Goal: Check status: Check status

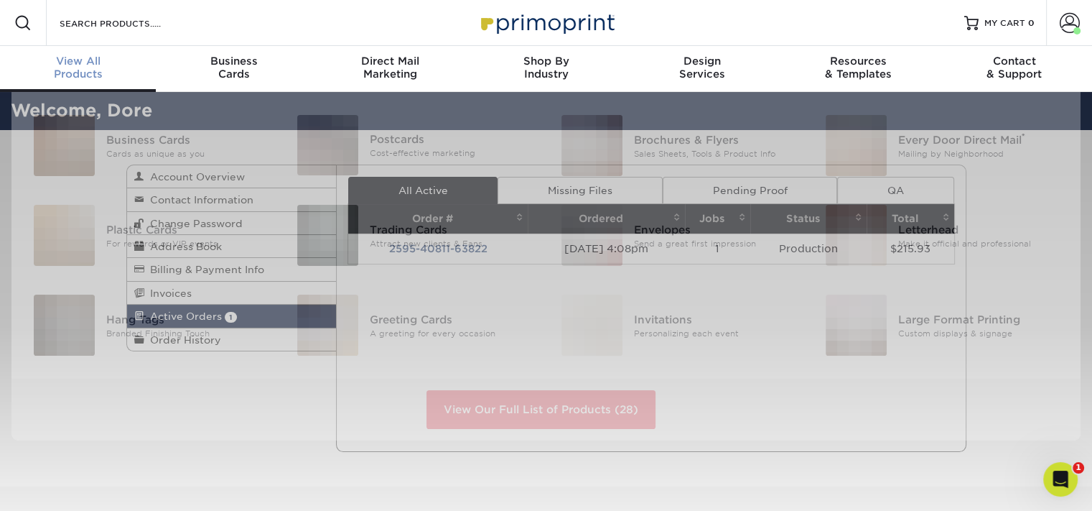
scroll to position [1, 0]
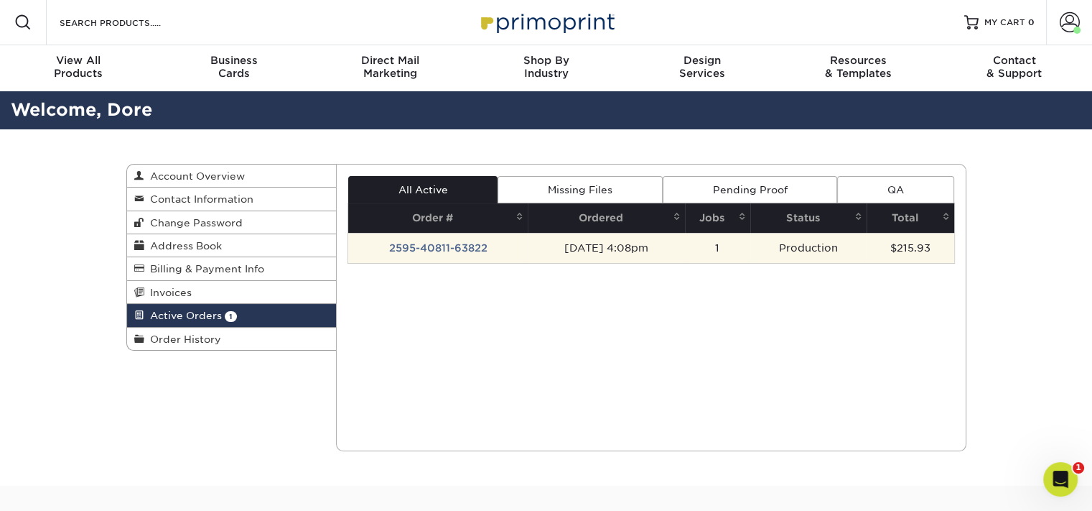
click at [447, 236] on td "2595-40811-63822" at bounding box center [438, 248] width 180 height 30
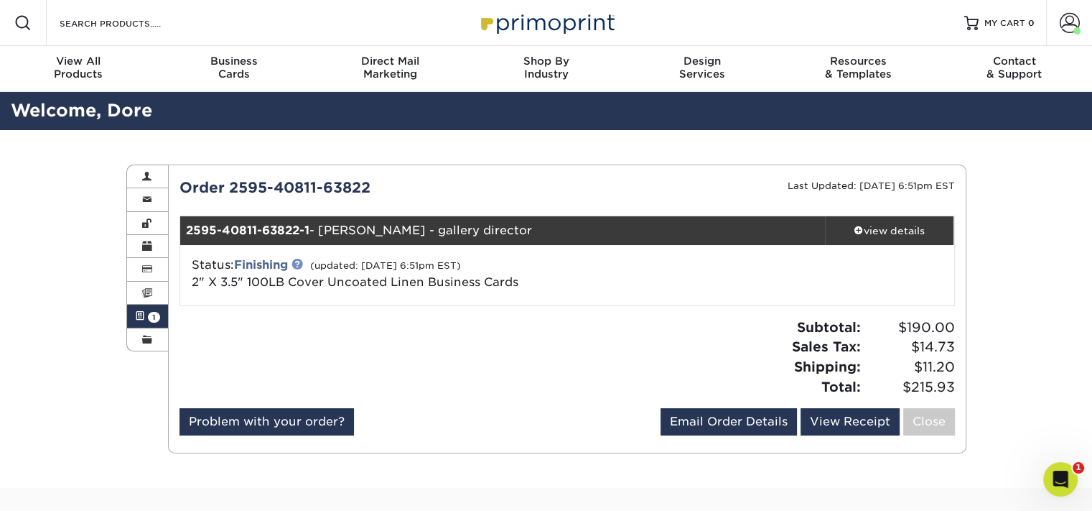
click at [297, 261] on link at bounding box center [297, 263] width 11 height 11
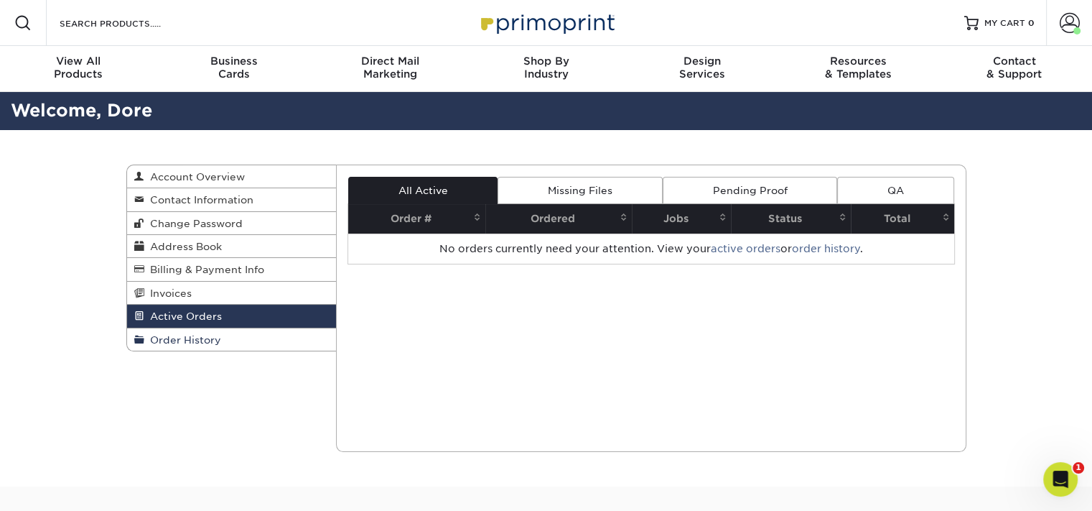
click at [183, 339] on span "Order History" at bounding box center [182, 339] width 77 height 11
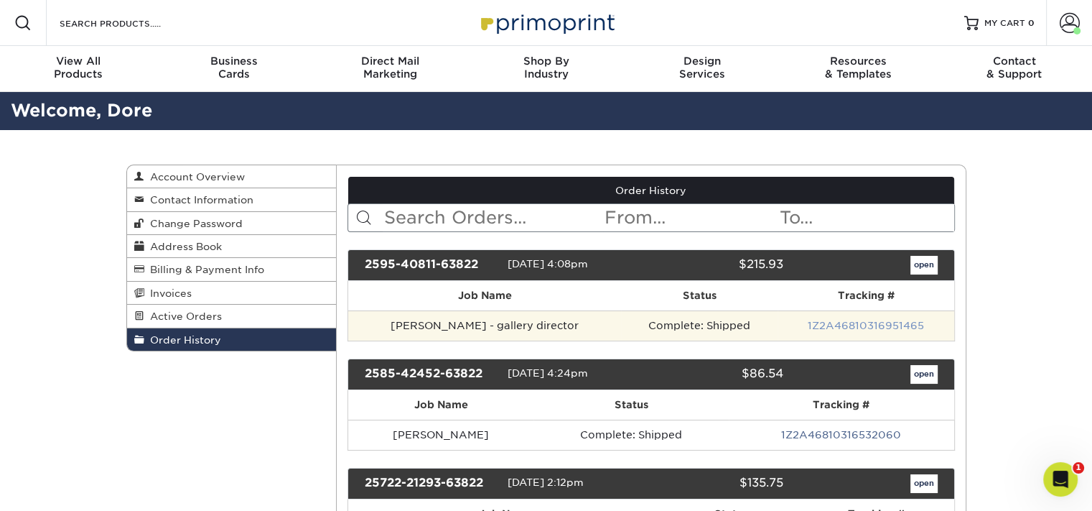
click at [832, 328] on link "1Z2A46810316951465" at bounding box center [866, 325] width 116 height 11
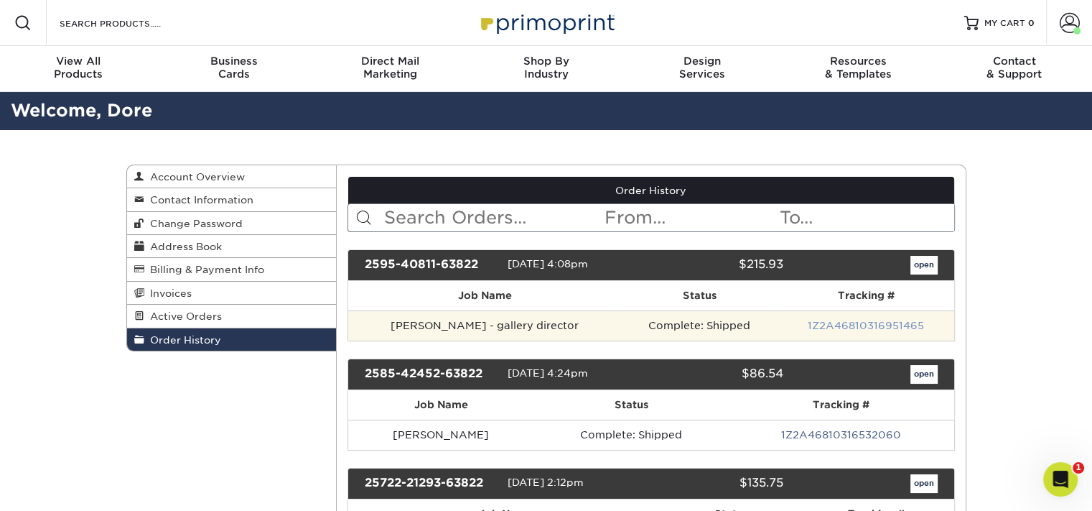
click at [882, 320] on link "1Z2A46810316951465" at bounding box center [866, 325] width 116 height 11
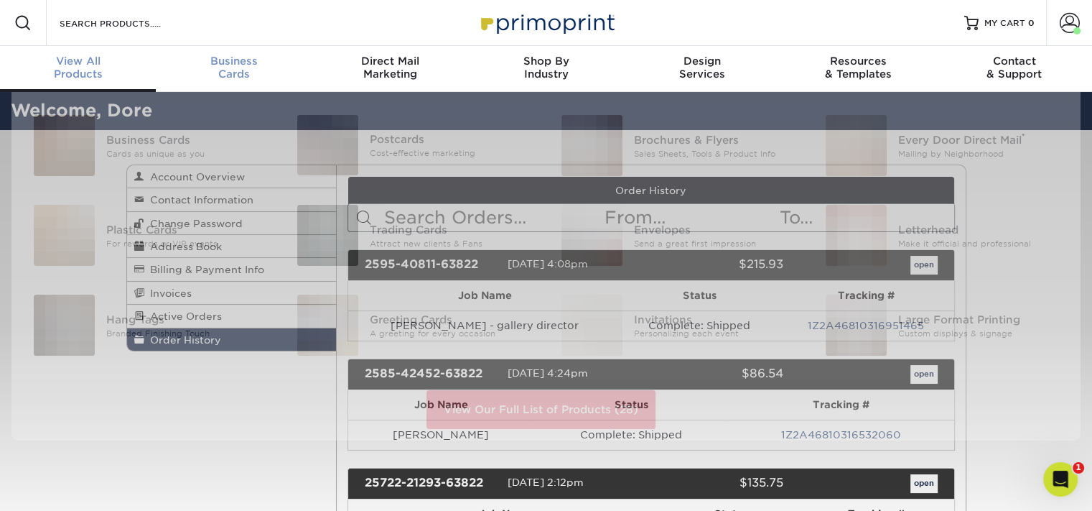
scroll to position [1, 0]
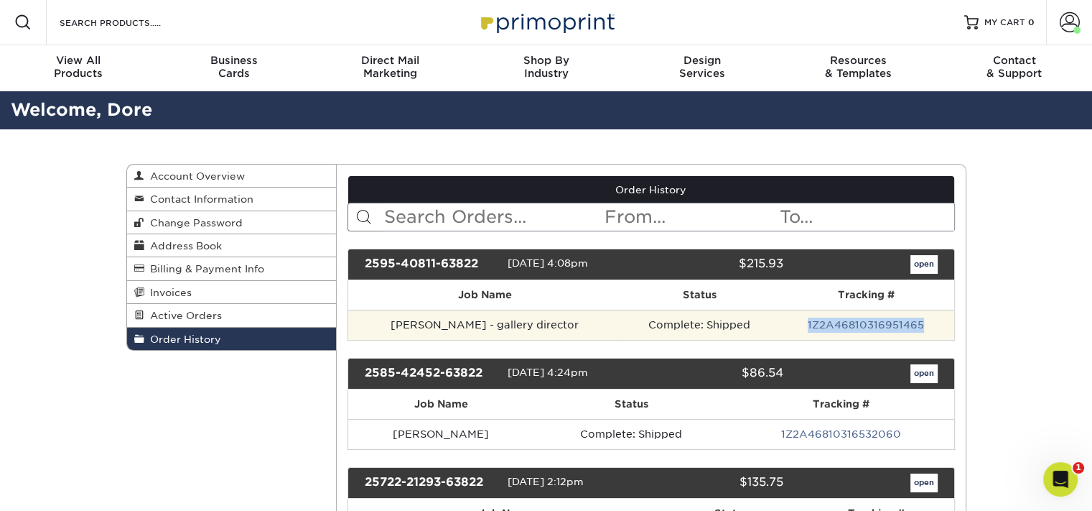
drag, startPoint x: 930, startPoint y: 322, endPoint x: 800, endPoint y: 320, distance: 130.0
click at [800, 320] on td "1Z2A46810316951465" at bounding box center [866, 325] width 176 height 30
copy link "1Z2A46810316951465"
